Goal: Navigation & Orientation: Find specific page/section

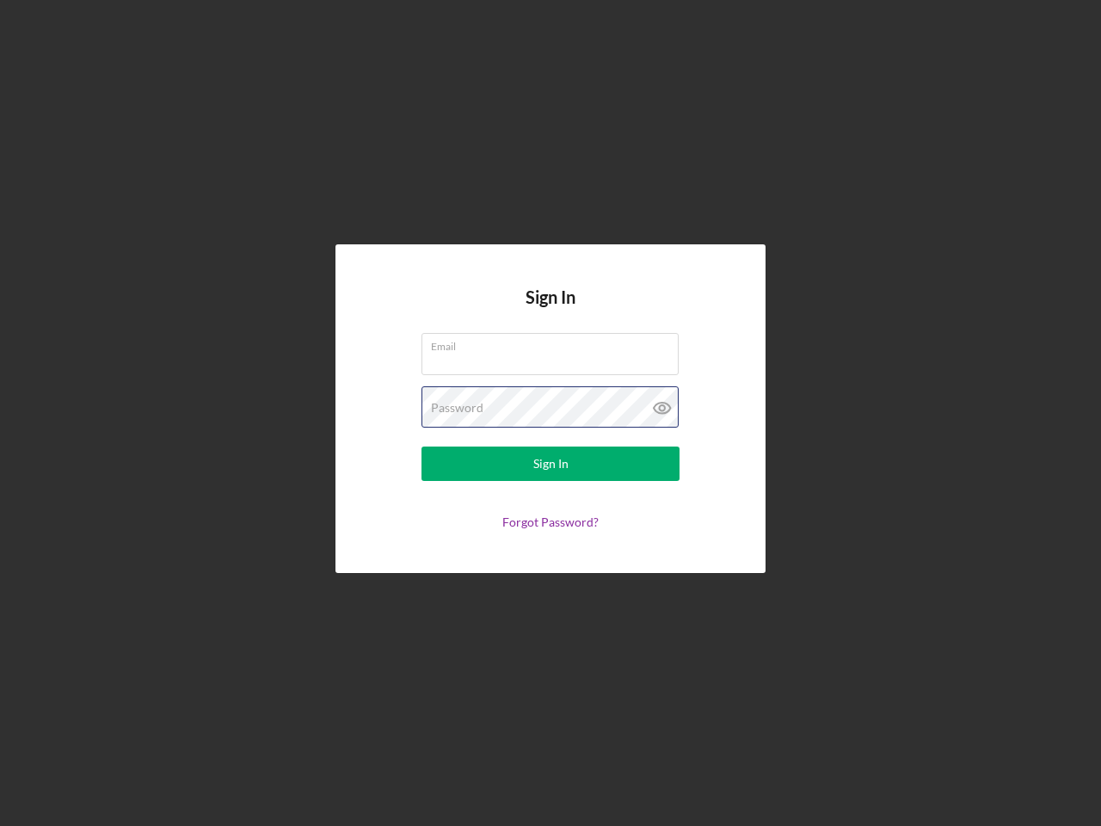
click at [551, 413] on div "Password" at bounding box center [551, 407] width 258 height 43
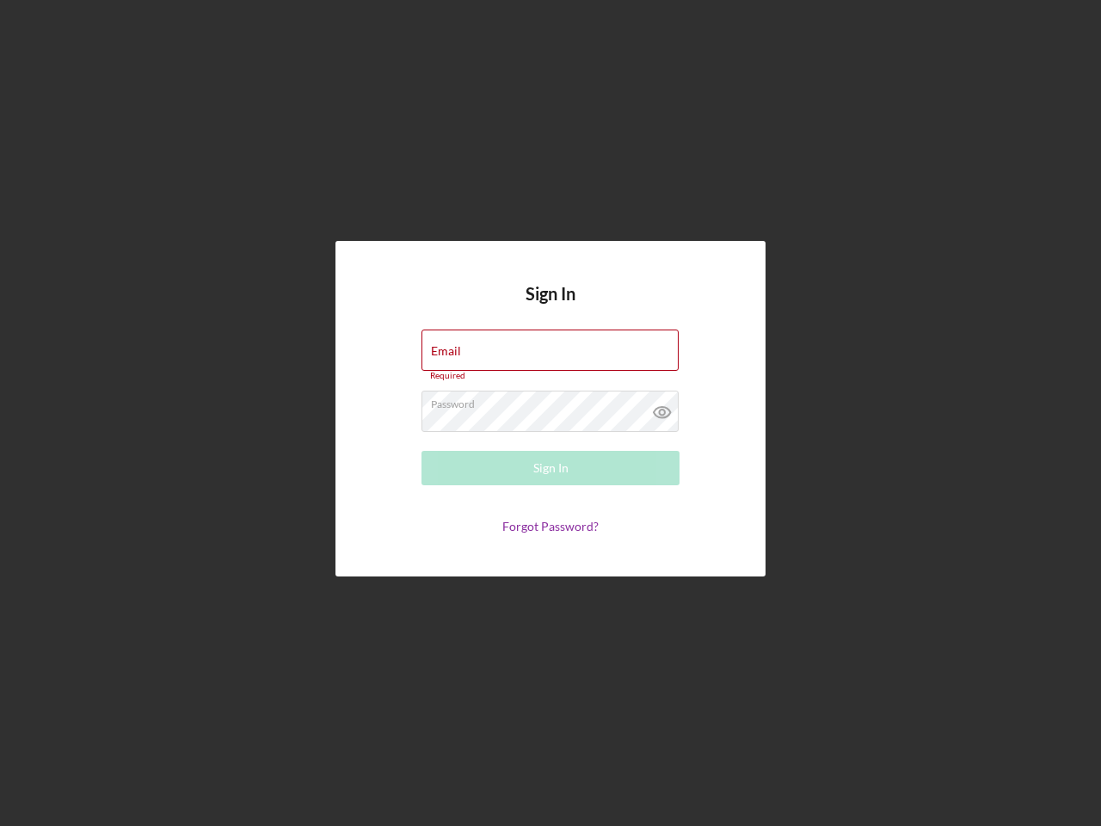
click at [663, 408] on icon at bounding box center [662, 412] width 43 height 43
